Goal: Navigation & Orientation: Find specific page/section

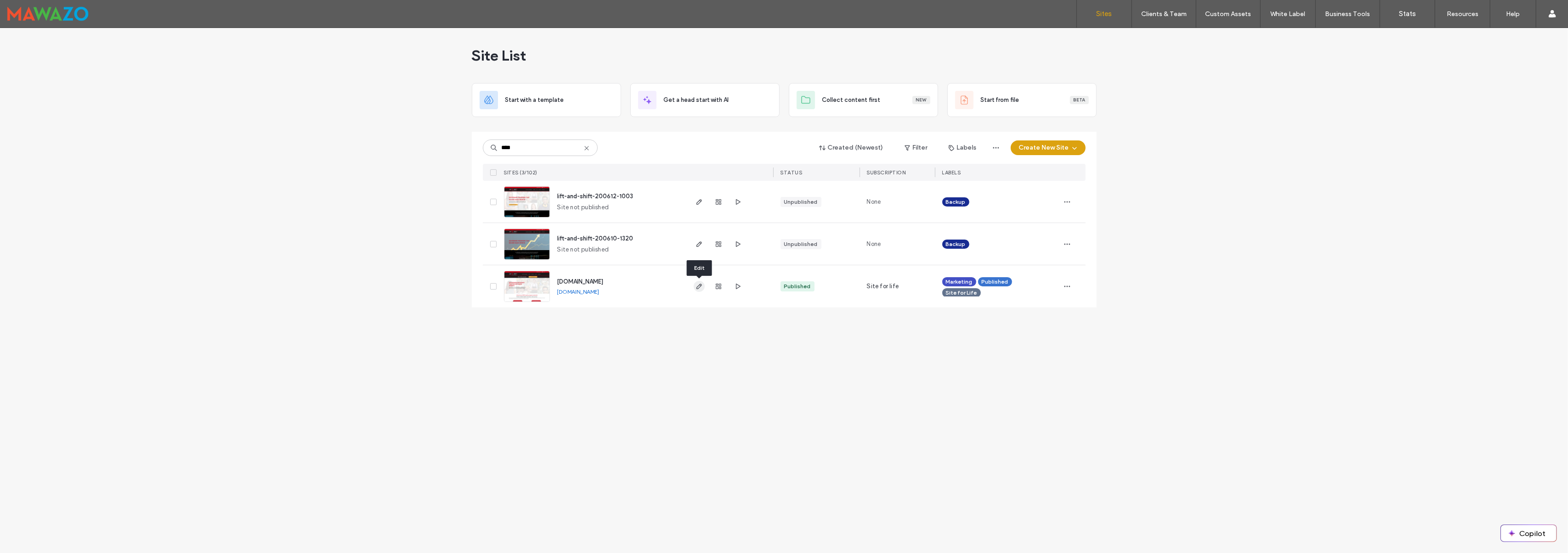
type input "****"
click at [697, 290] on span "button" at bounding box center [699, 287] width 11 height 11
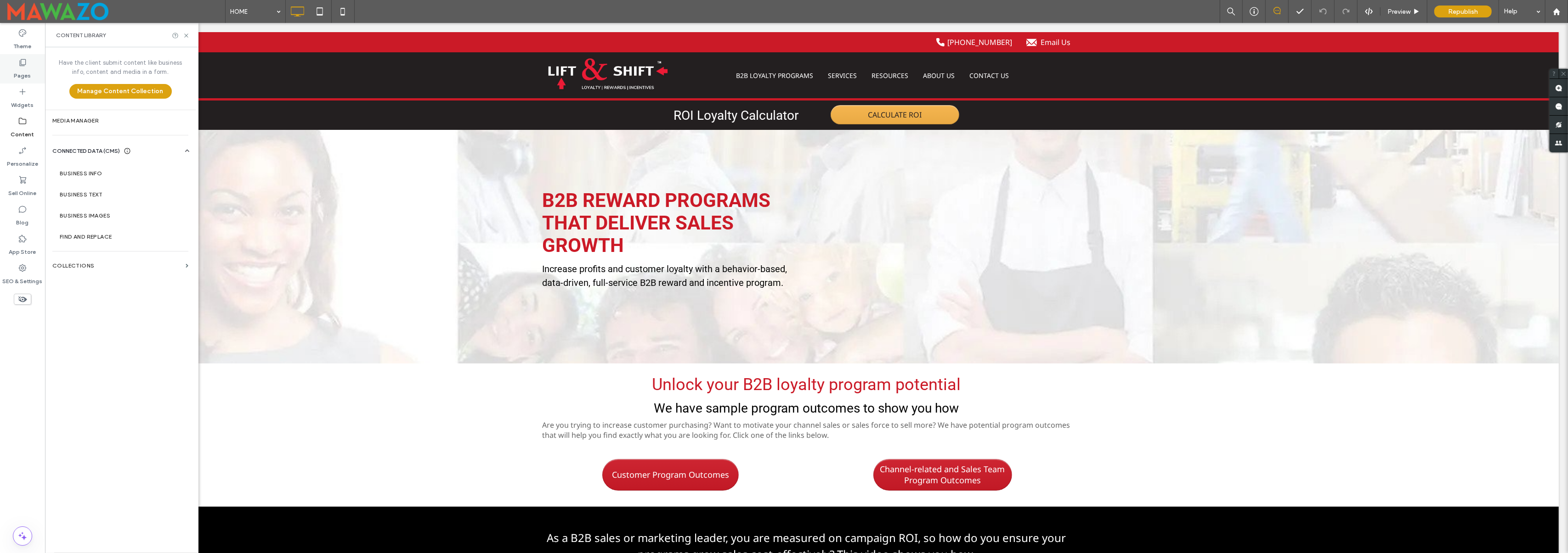
click at [35, 81] on div "Pages" at bounding box center [23, 69] width 45 height 29
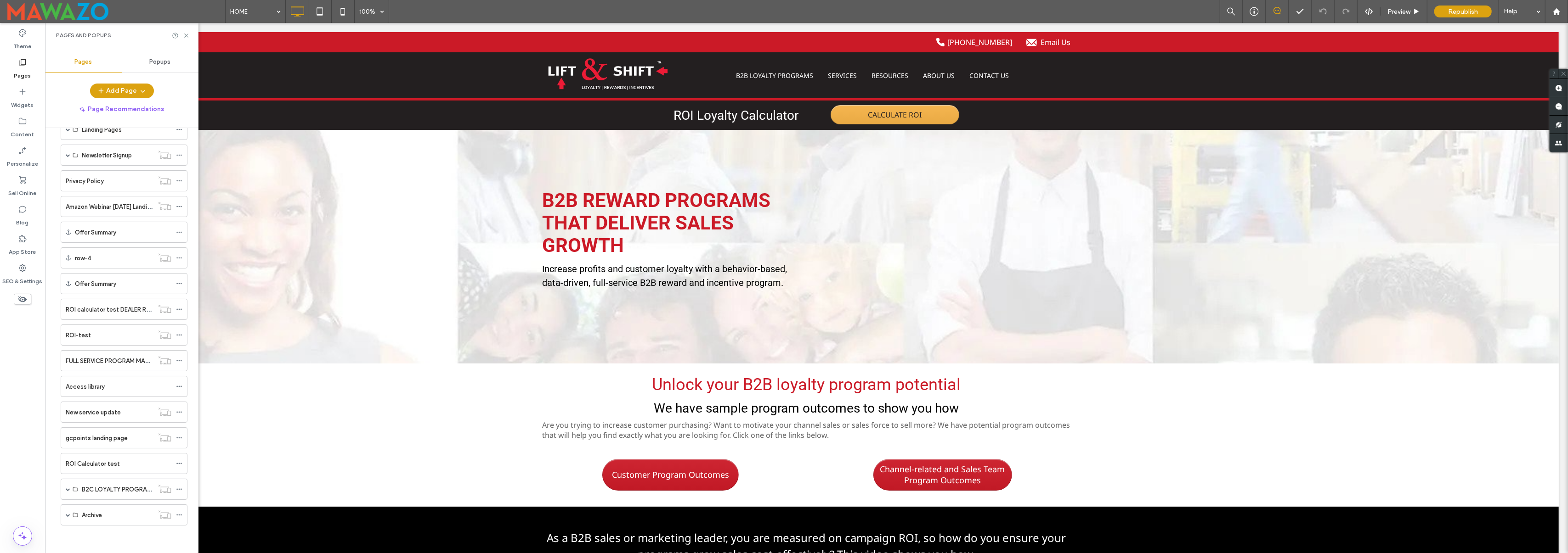
scroll to position [212, 0]
drag, startPoint x: 189, startPoint y: 389, endPoint x: 193, endPoint y: 407, distance: 18.4
click at [193, 407] on div "HOME B2B LOYALTY PROGRAMS B2B CUSTOMER REWARDS PROGRAMS CHANNEL INCENTIVE PROGR…" at bounding box center [127, 338] width 142 height 420
click at [94, 439] on label "gcpoints landing page" at bounding box center [97, 438] width 62 height 16
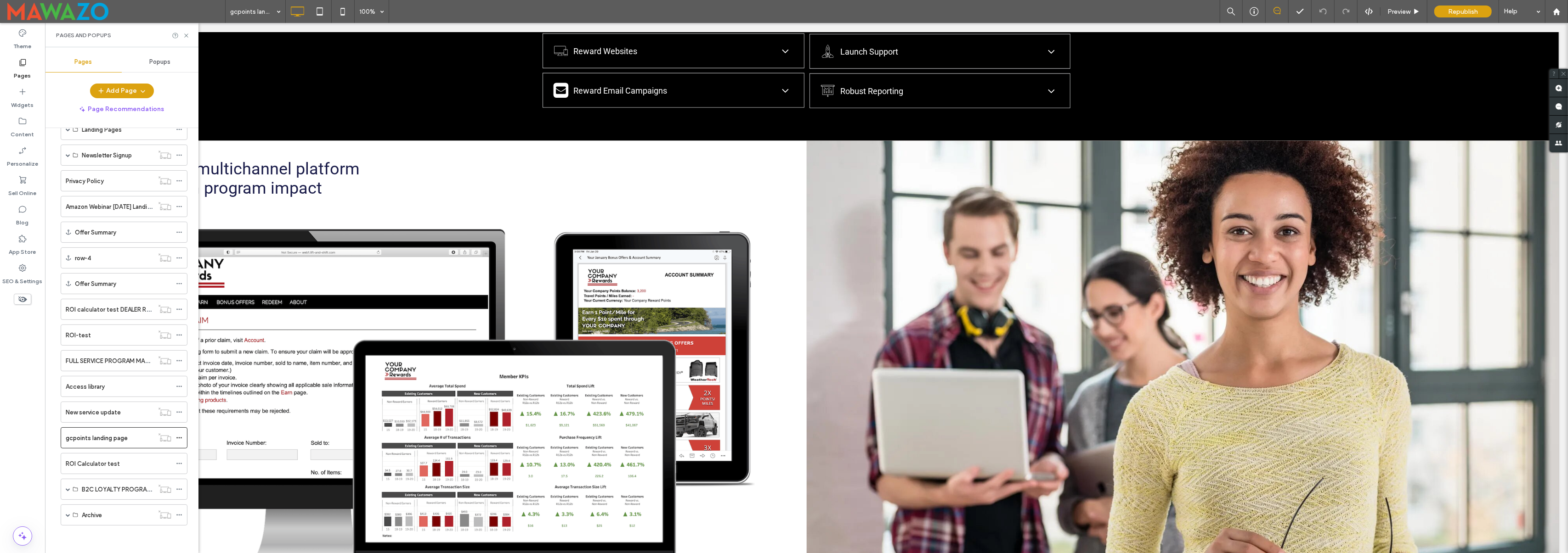
scroll to position [1220, 0]
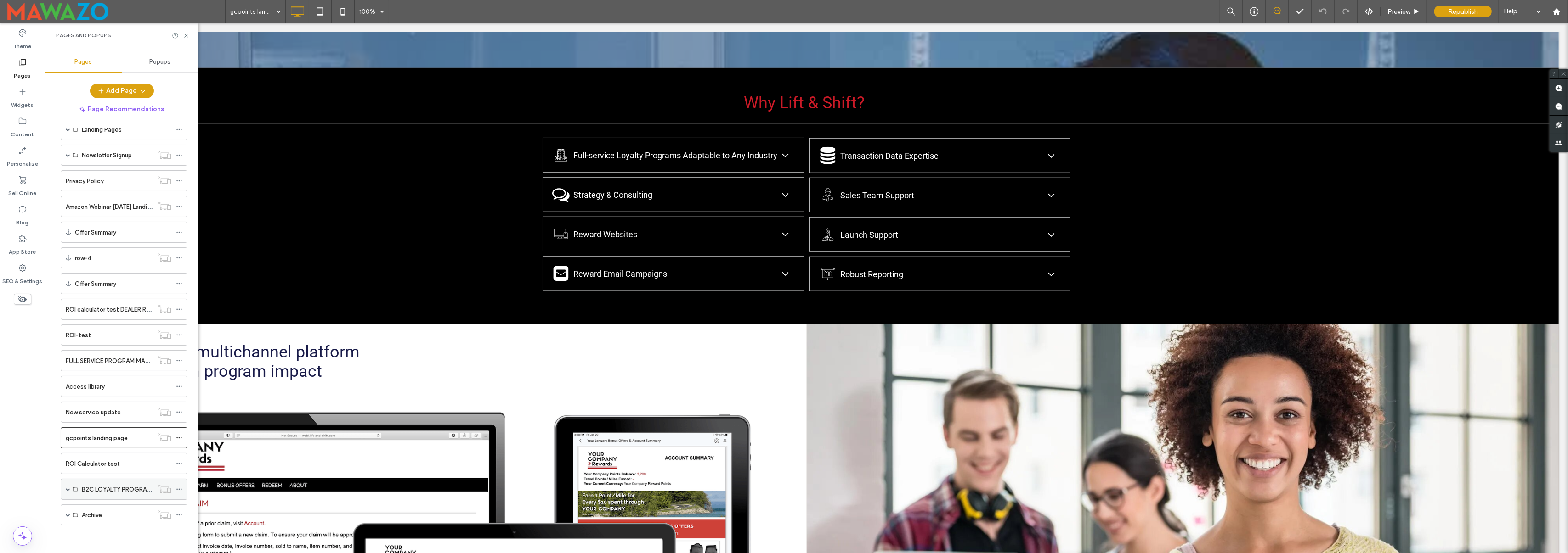
click at [99, 481] on div "B2C LOYALTY PROGRAMS" at bounding box center [117, 489] width 72 height 20
click at [108, 307] on label "ROI calculator test DEALER REWARDS PROGRAM" at bounding box center [133, 310] width 135 height 16
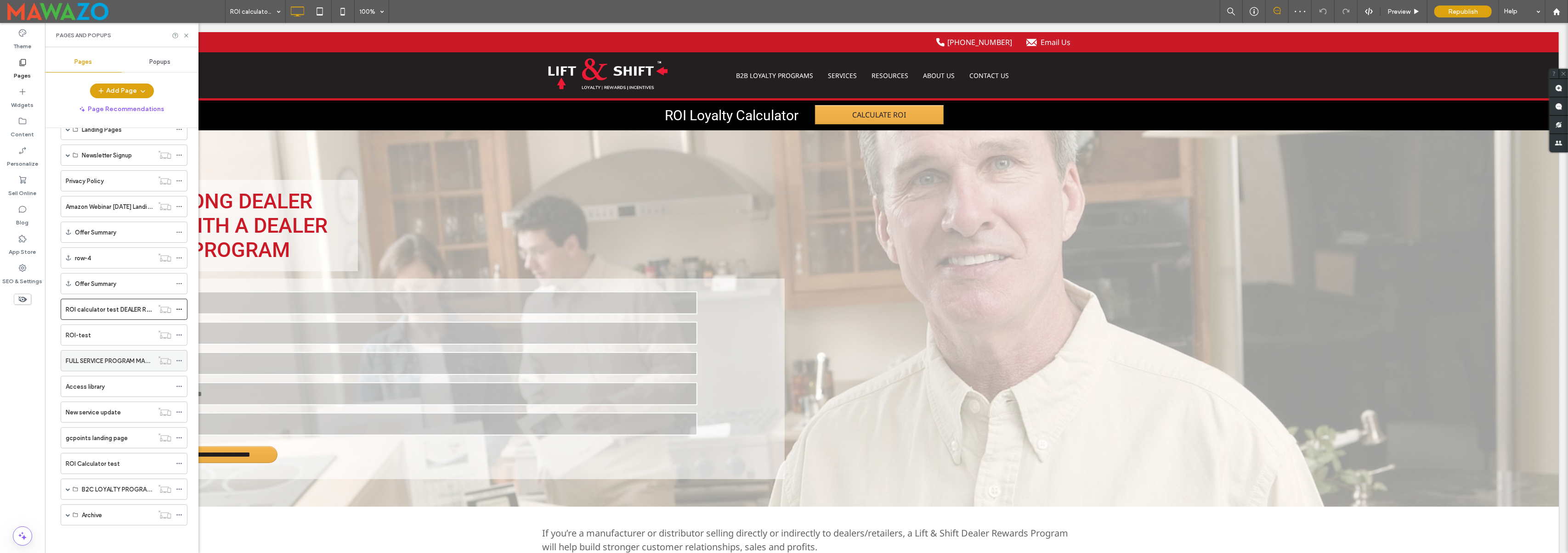
click at [90, 353] on label "FULL SERVICE PROGRAM MANAGEMENT" at bounding box center [121, 361] width 111 height 16
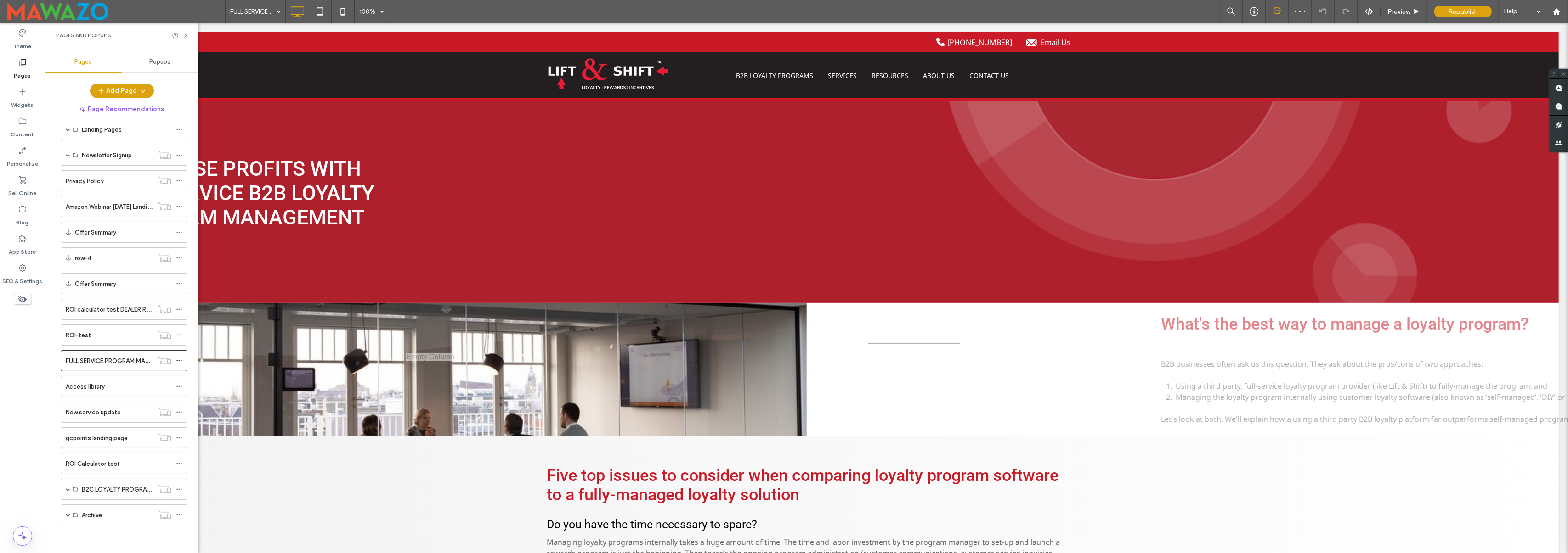
click at [124, 411] on div "New service update" at bounding box center [110, 412] width 88 height 10
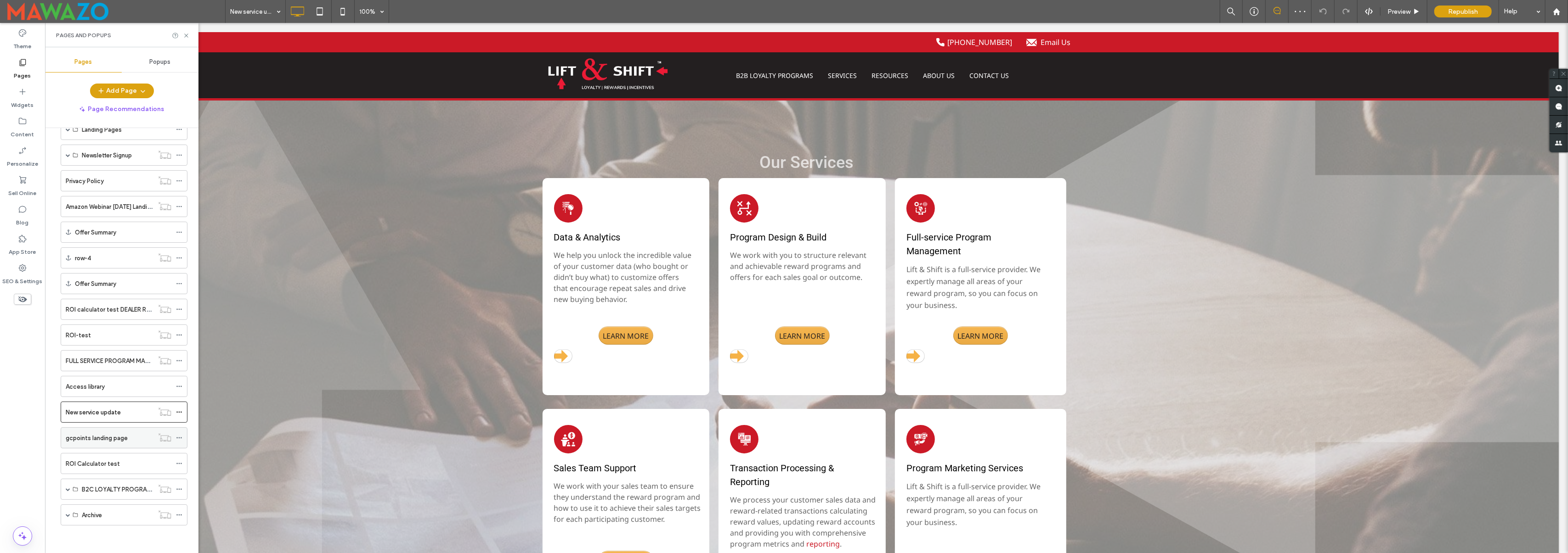
click at [114, 441] on label "gcpoints landing page" at bounding box center [97, 438] width 62 height 16
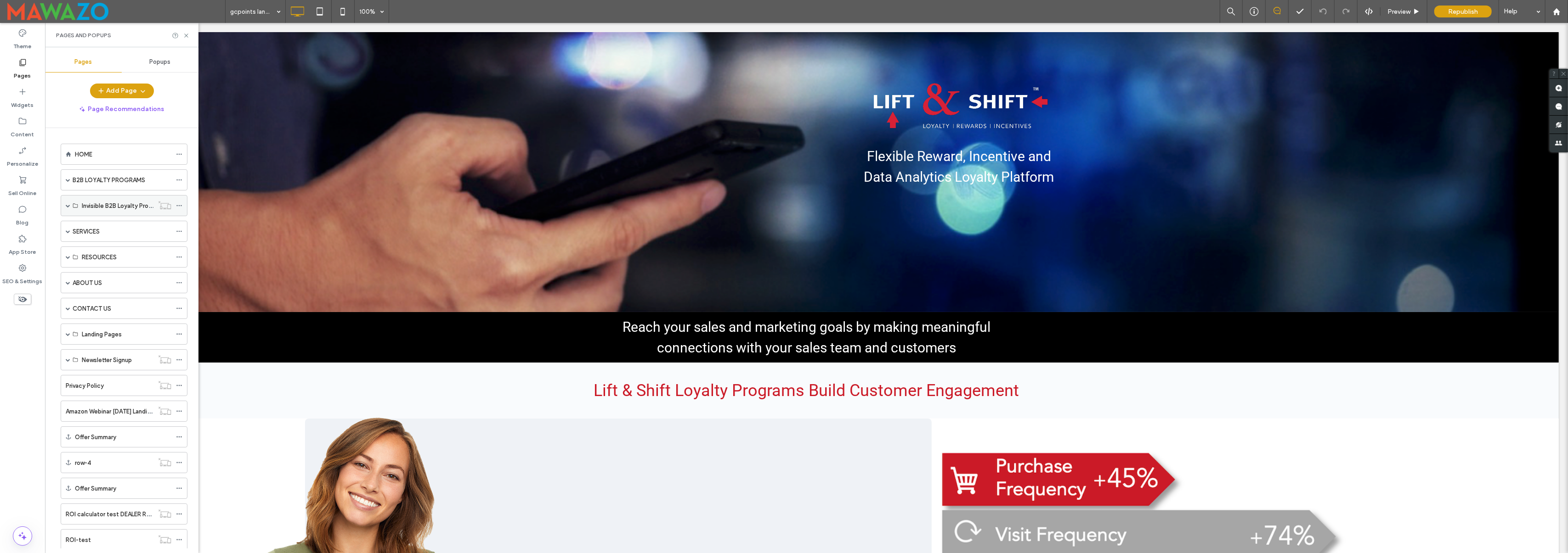
click at [68, 205] on span at bounding box center [68, 206] width 5 height 5
click at [100, 177] on label "B2B LOYALTY PROGRAMS" at bounding box center [108, 180] width 72 height 16
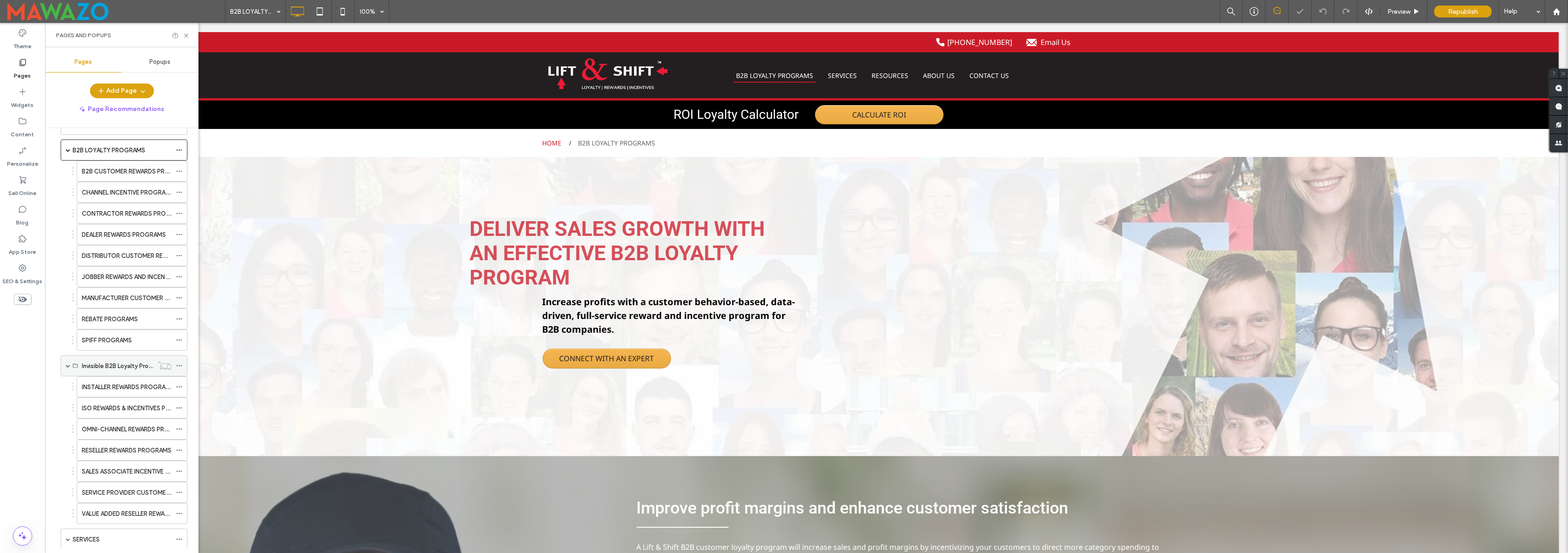
scroll to position [54, 0]
